Goal: Information Seeking & Learning: Find contact information

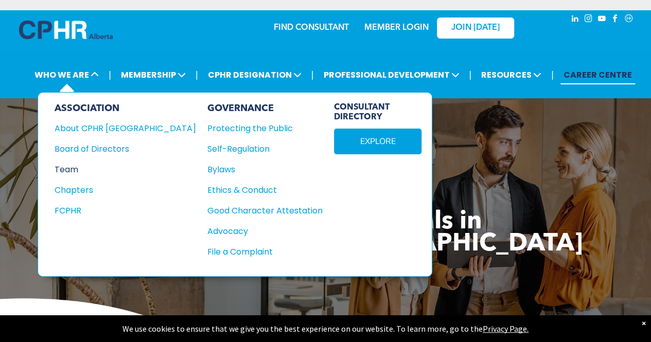
click at [71, 163] on div "Team" at bounding box center [119, 169] width 128 height 13
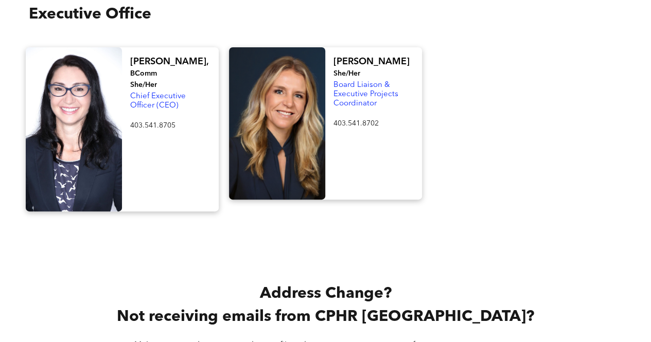
scroll to position [1748, 0]
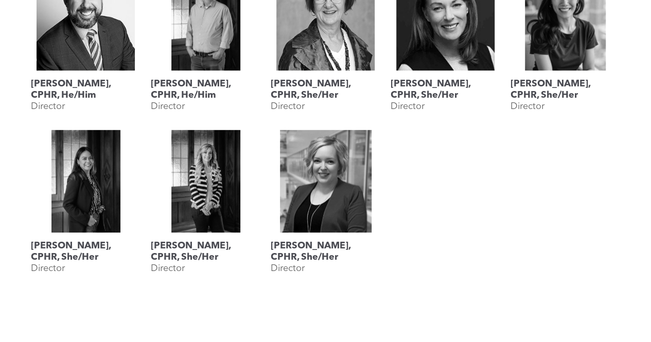
scroll to position [669, 0]
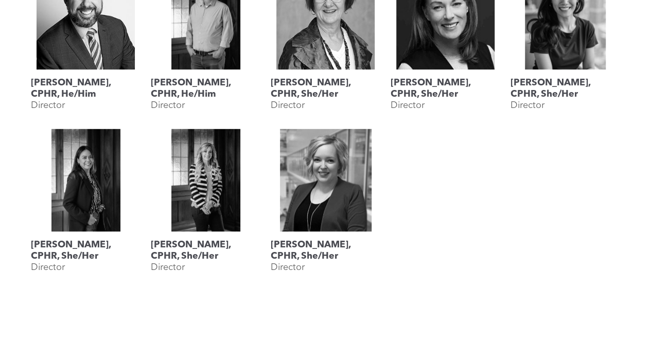
click at [490, 206] on div at bounding box center [445, 204] width 120 height 162
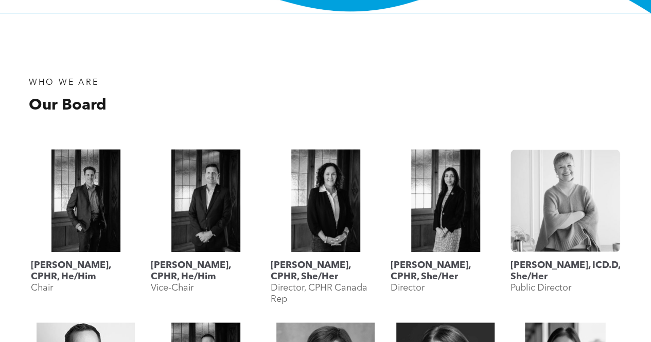
scroll to position [309, 0]
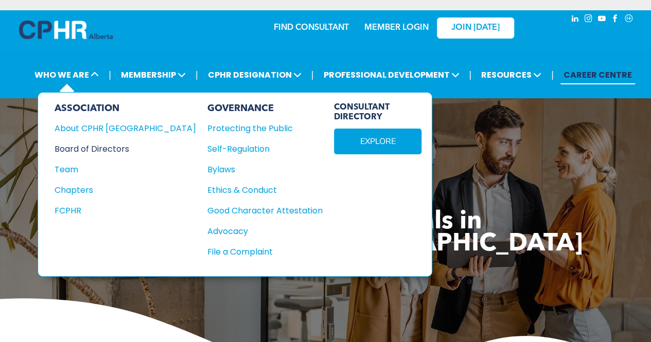
click at [88, 148] on div "Board of Directors" at bounding box center [119, 148] width 128 height 13
click at [76, 167] on div "Team" at bounding box center [119, 169] width 128 height 13
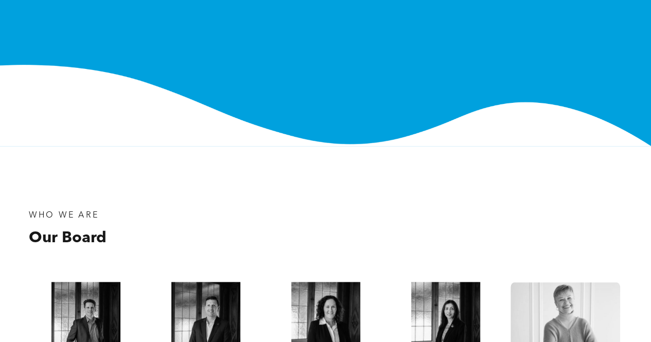
scroll to position [154, 0]
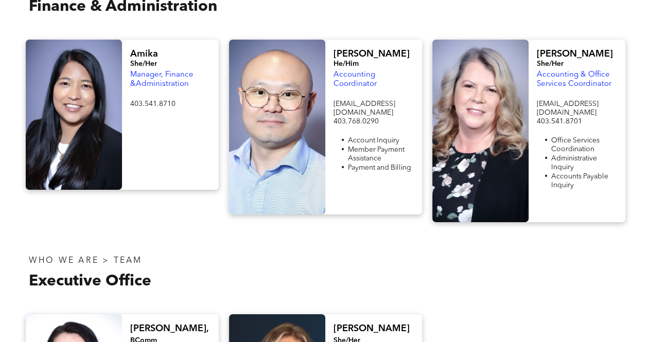
scroll to position [1800, 0]
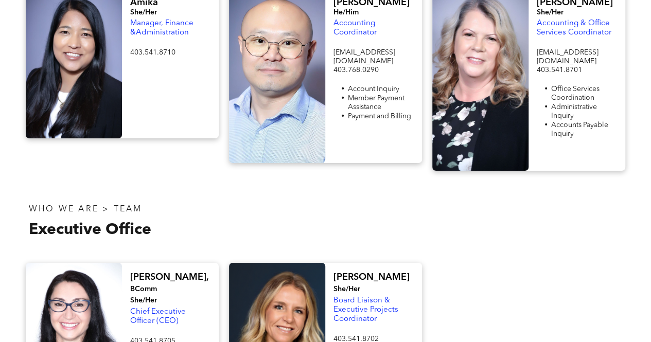
click at [145, 308] on span "Chief Executive Officer (CEO)" at bounding box center [158, 316] width 56 height 17
click at [144, 263] on div "Ioana, BComm She/Her Chief Executive Officer (CEO) 403.541.8705 ﻿" at bounding box center [170, 345] width 96 height 164
click at [146, 337] on span "403.541.8705" at bounding box center [152, 340] width 45 height 7
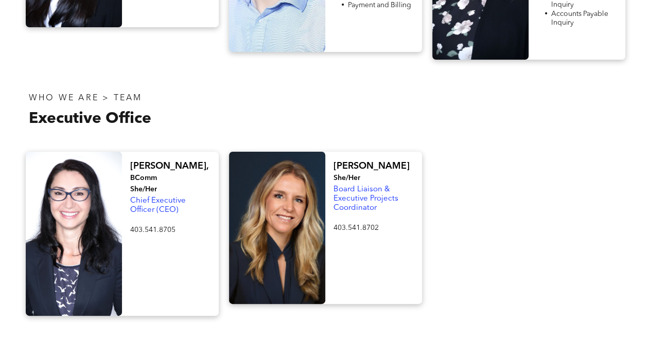
scroll to position [1851, 0]
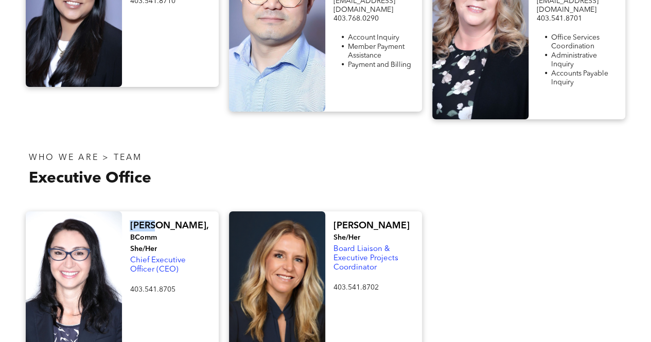
drag, startPoint x: 151, startPoint y: 144, endPoint x: 130, endPoint y: 143, distance: 21.6
click at [130, 221] on span "Ioana," at bounding box center [169, 225] width 78 height 9
copy span "Ioana"
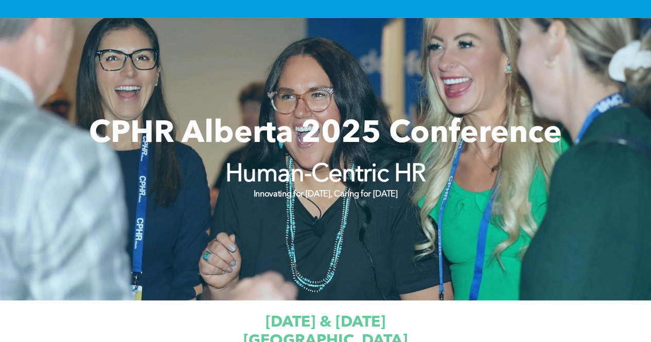
scroll to position [411, 0]
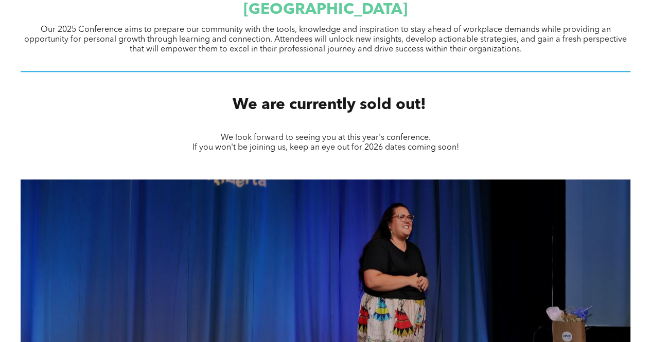
click at [282, 141] on span "We look forward to seeing you at this year's conference." at bounding box center [326, 138] width 210 height 8
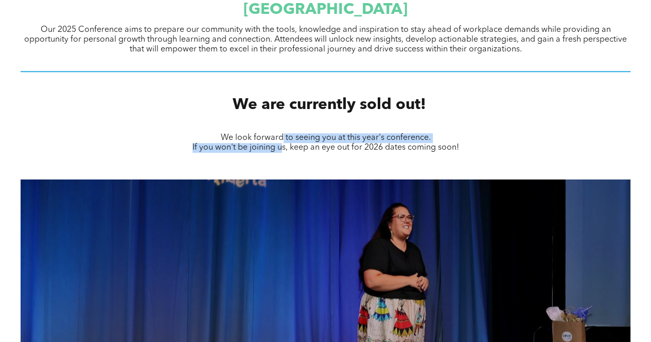
drag, startPoint x: 283, startPoint y: 148, endPoint x: 282, endPoint y: 119, distance: 28.8
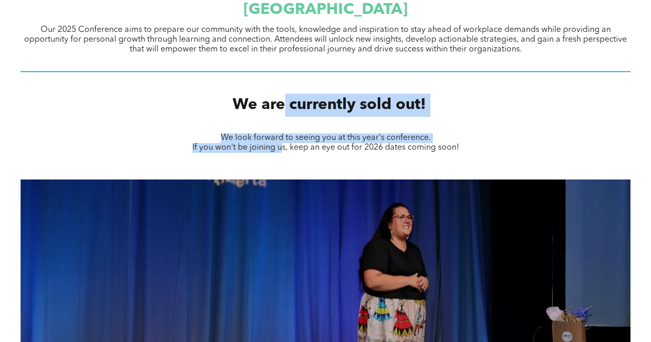
click at [282, 119] on div "We are currently sold out!" at bounding box center [325, 105] width 651 height 39
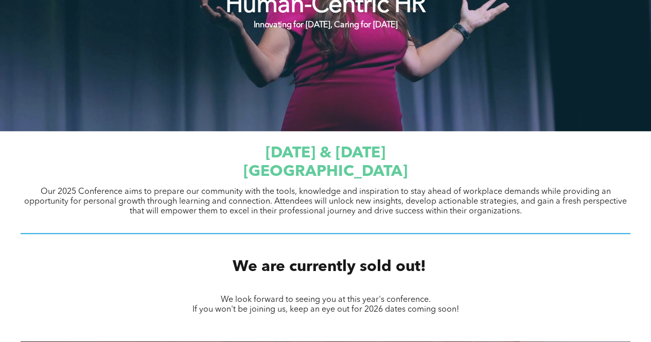
scroll to position [257, 0]
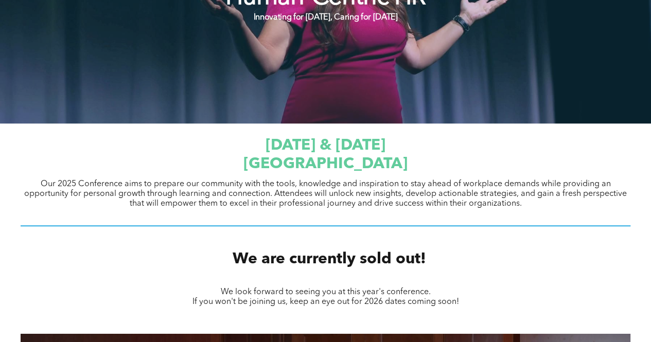
click at [297, 182] on span "Our 2025 Conference aims to prepare our community with the tools, knowledge and…" at bounding box center [325, 194] width 602 height 28
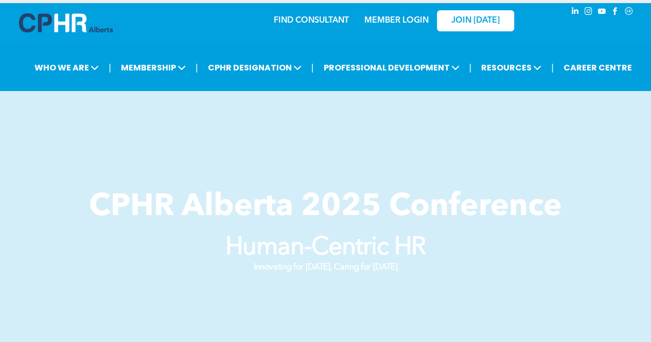
scroll to position [51, 0]
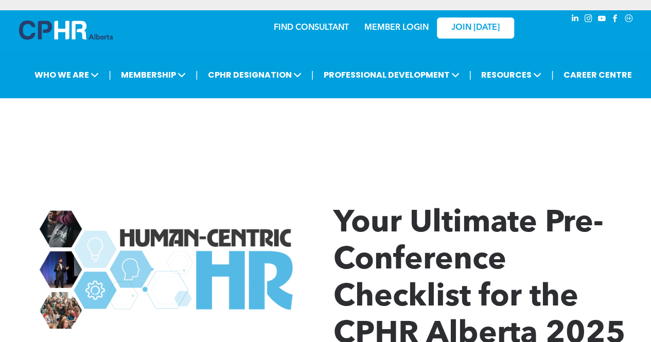
click at [437, 167] on div "Your Ultimate Pre-Conference Checklist for the CPHR Alberta 2025 Conference!" at bounding box center [325, 293] width 651 height 257
